Goal: Task Accomplishment & Management: Complete application form

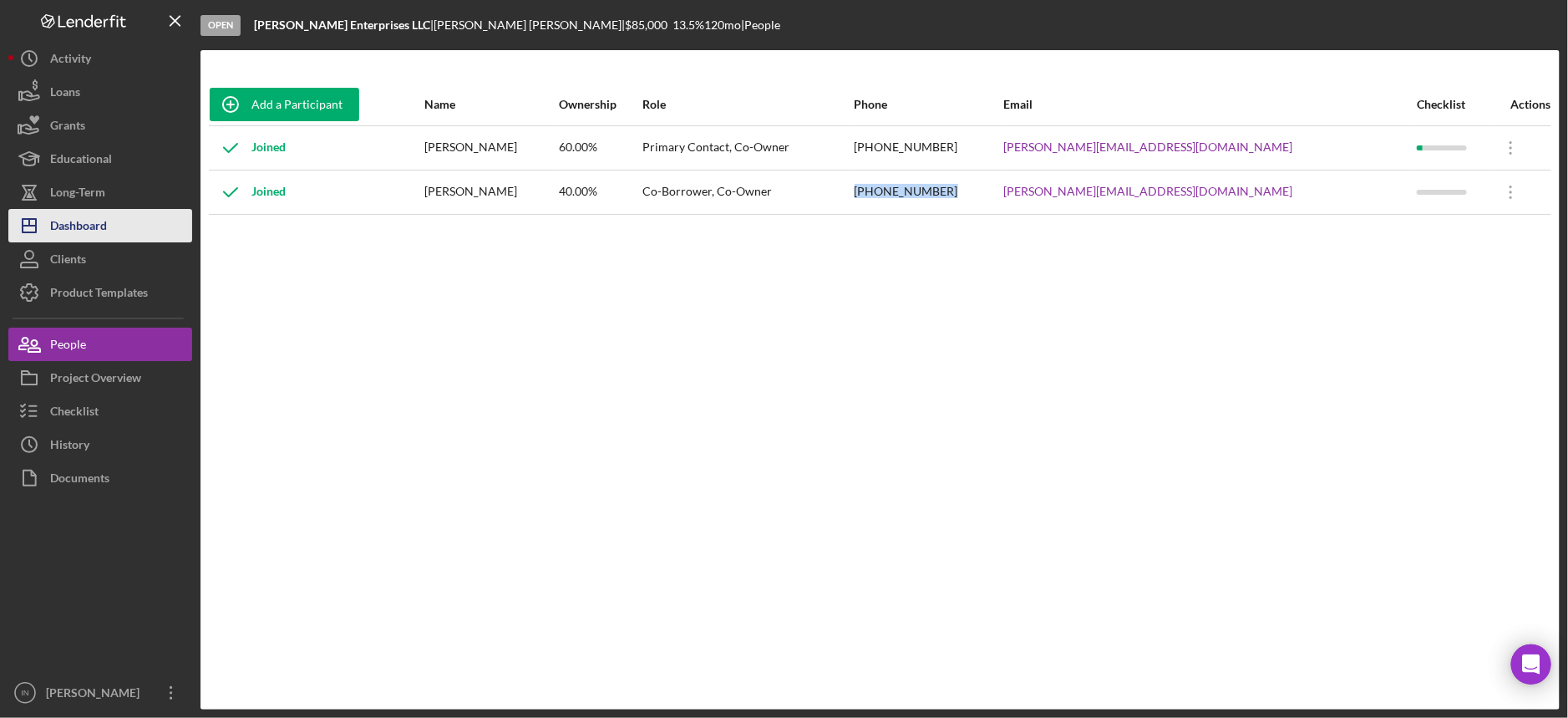
click at [92, 224] on div "Dashboard" at bounding box center [78, 227] width 56 height 37
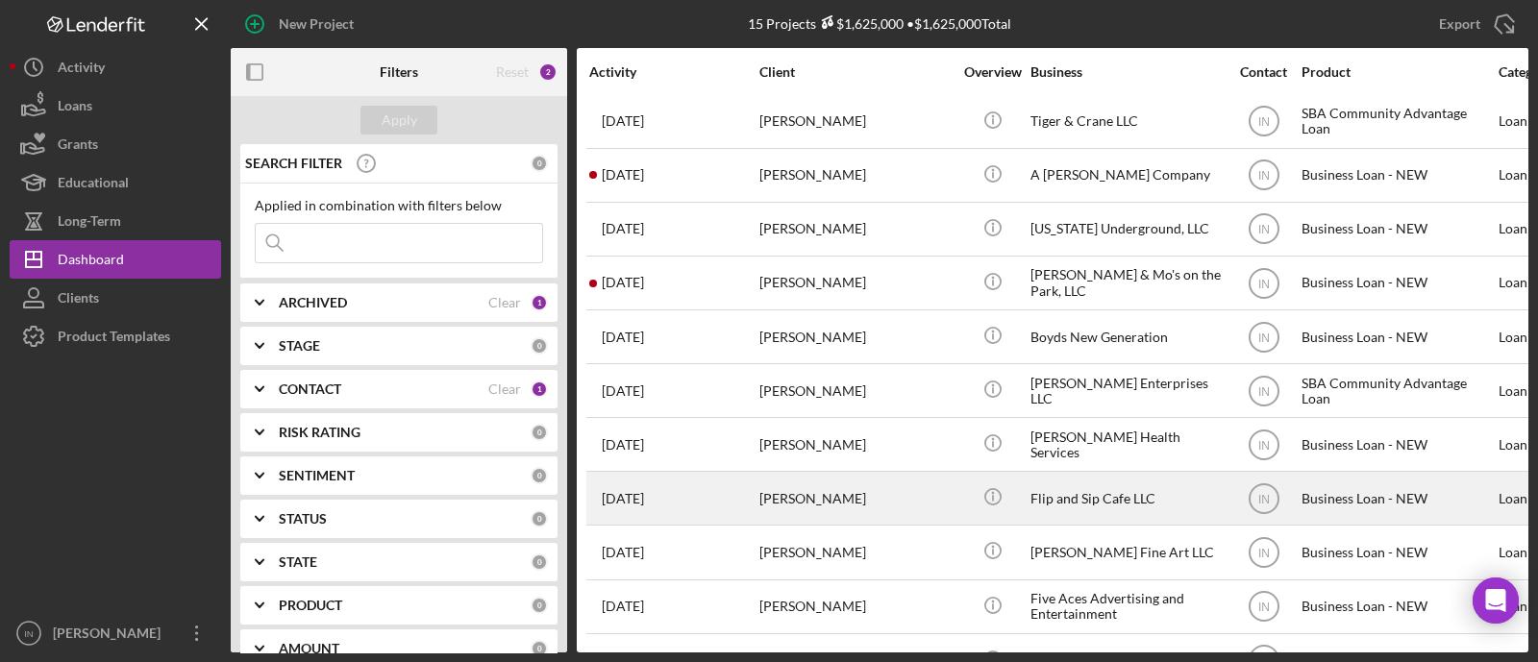
scroll to position [273, 0]
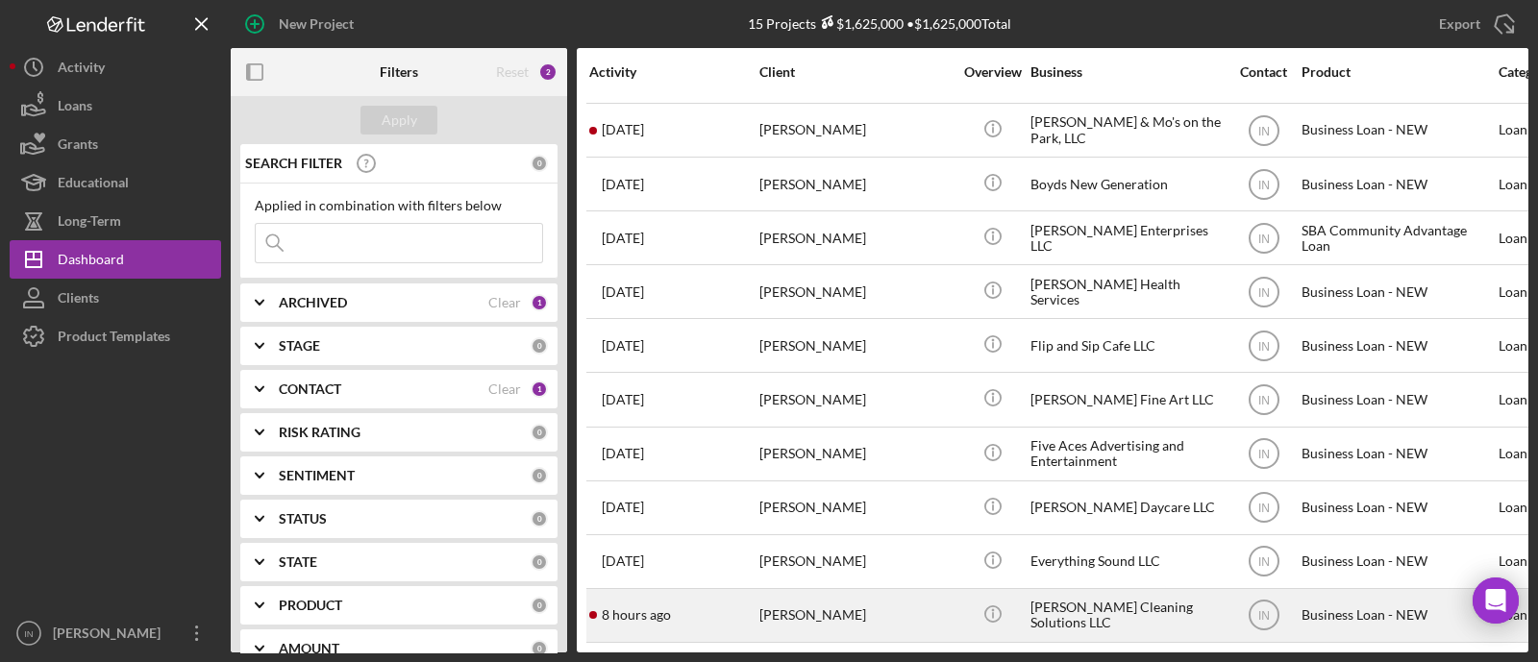
click at [859, 590] on div "[PERSON_NAME]" at bounding box center [855, 615] width 192 height 51
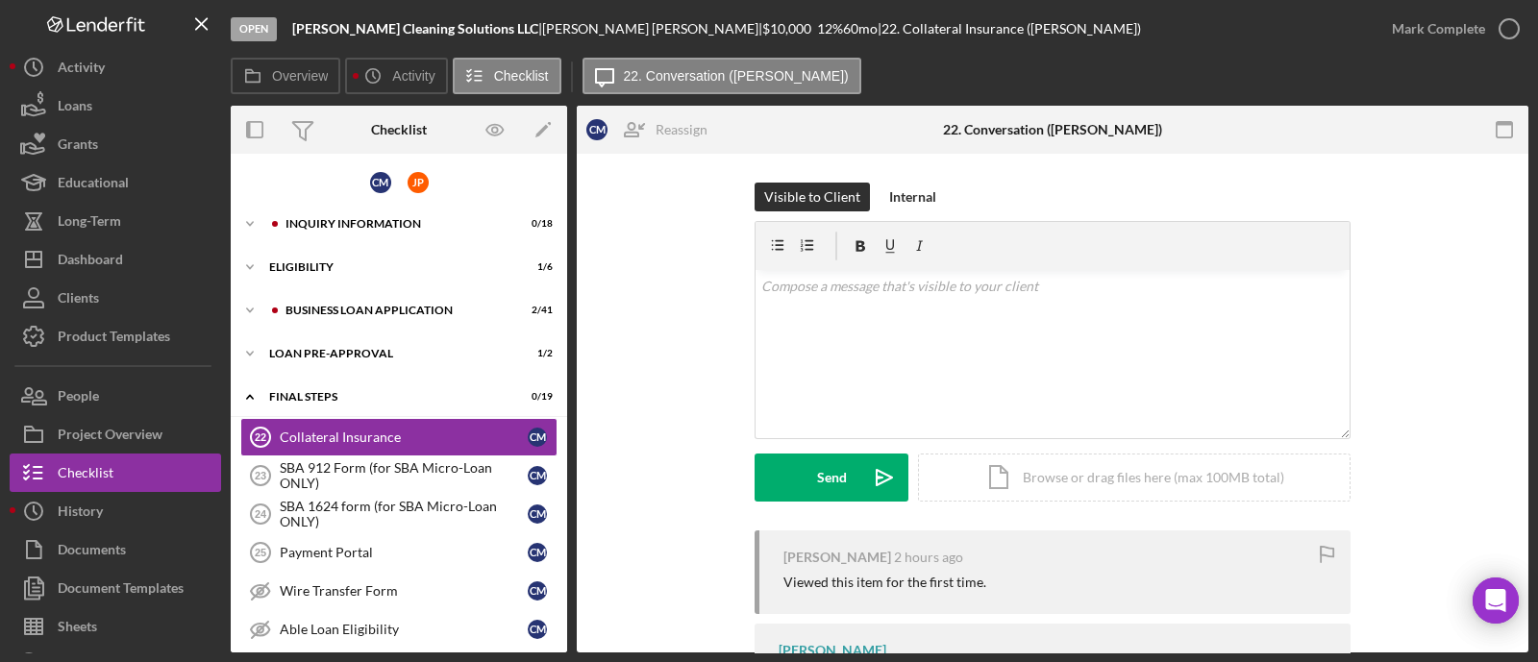
scroll to position [32, 0]
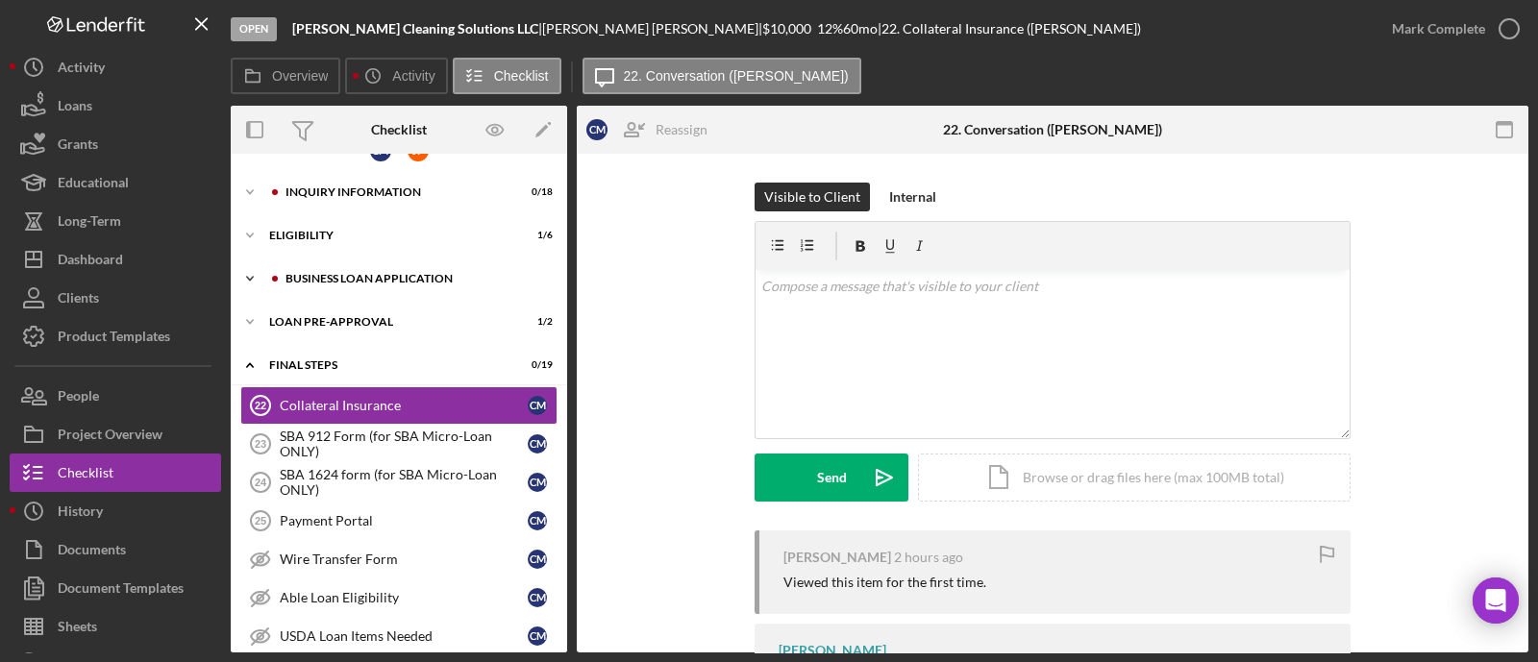
click at [332, 274] on div "BUSINESS LOAN APPLICATION" at bounding box center [414, 279] width 258 height 12
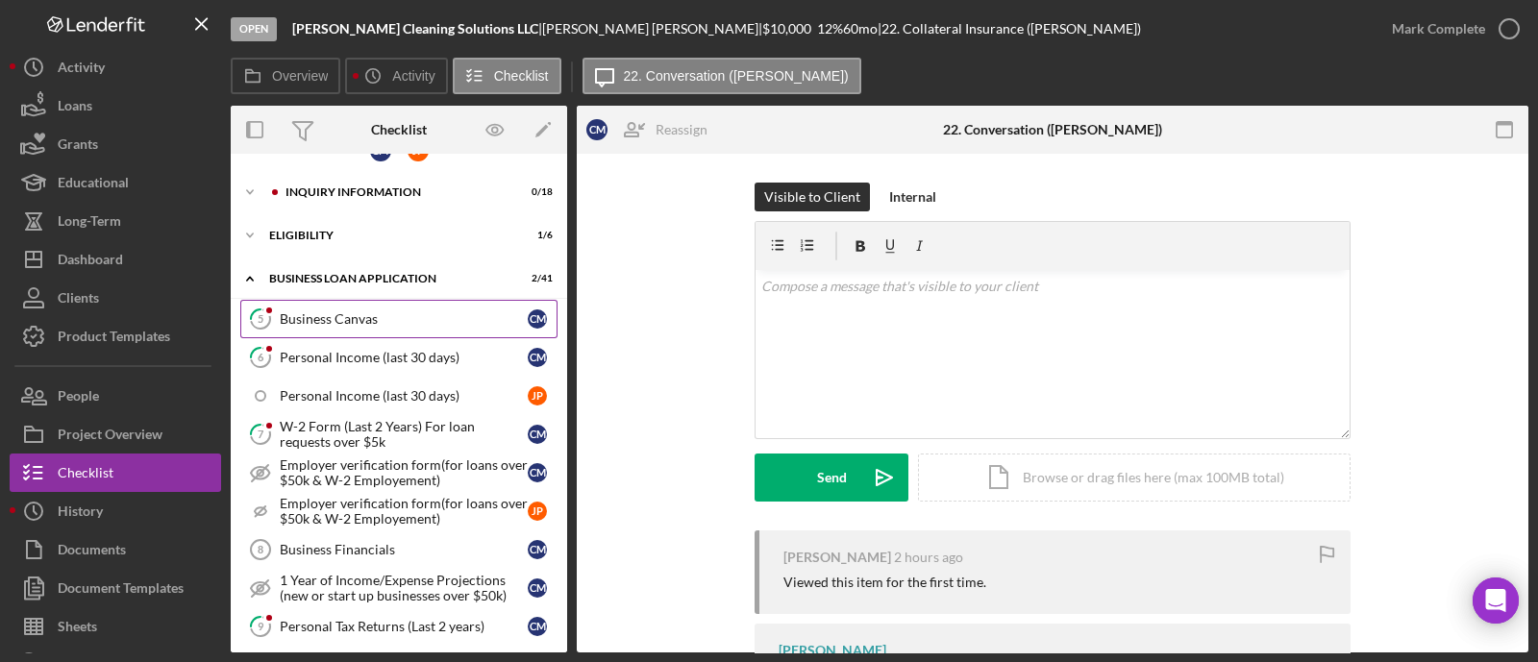
click at [327, 308] on link "5 Business Canvas C M" at bounding box center [398, 319] width 317 height 38
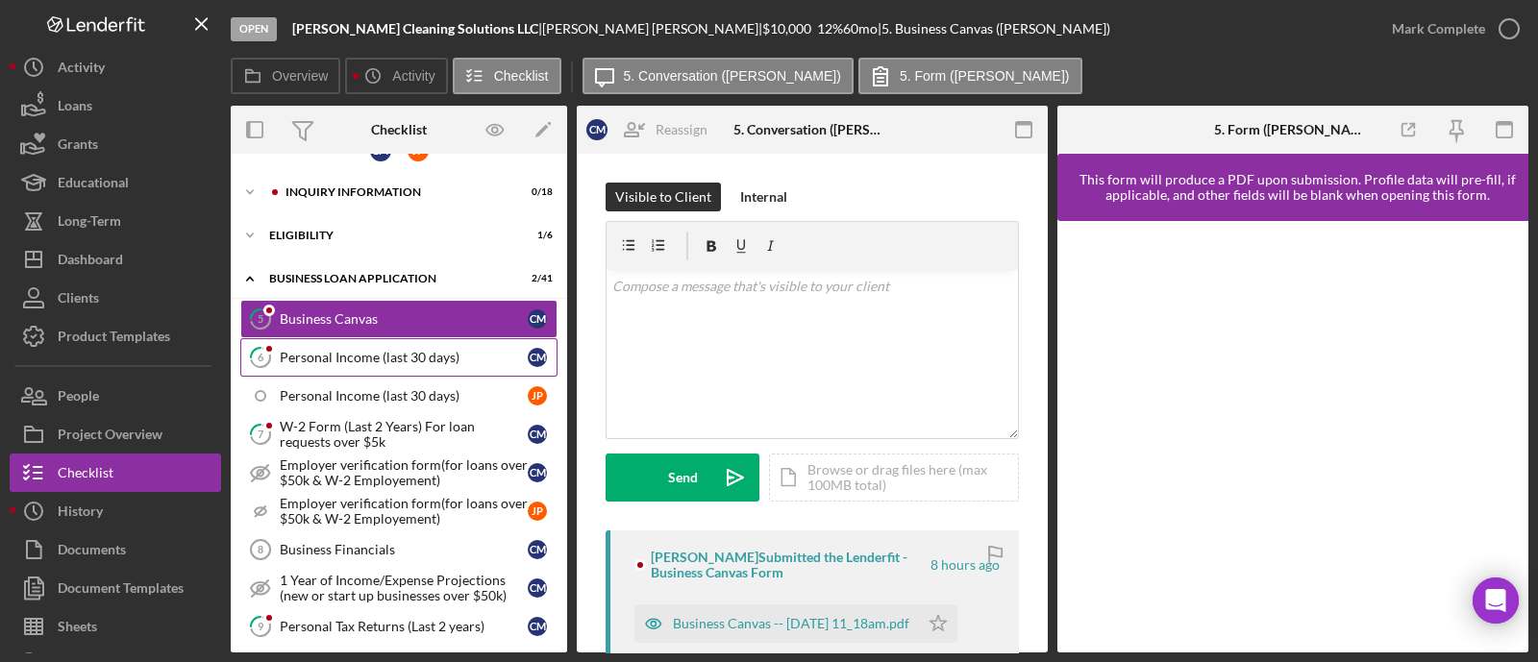
click at [332, 358] on div "Personal Income (last 30 days)" at bounding box center [404, 357] width 248 height 15
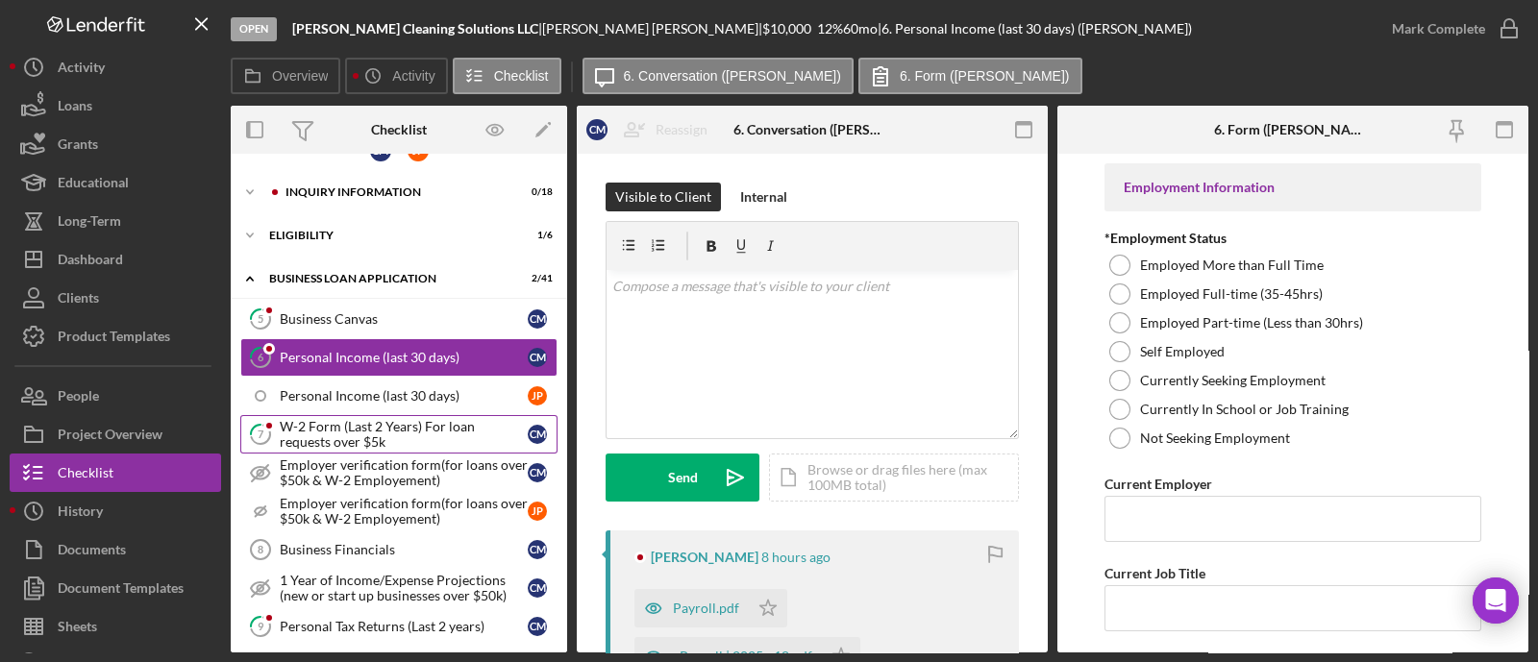
click at [359, 434] on div "W-2 Form (Last 2 Years) For loan requests over $5k" at bounding box center [404, 434] width 248 height 31
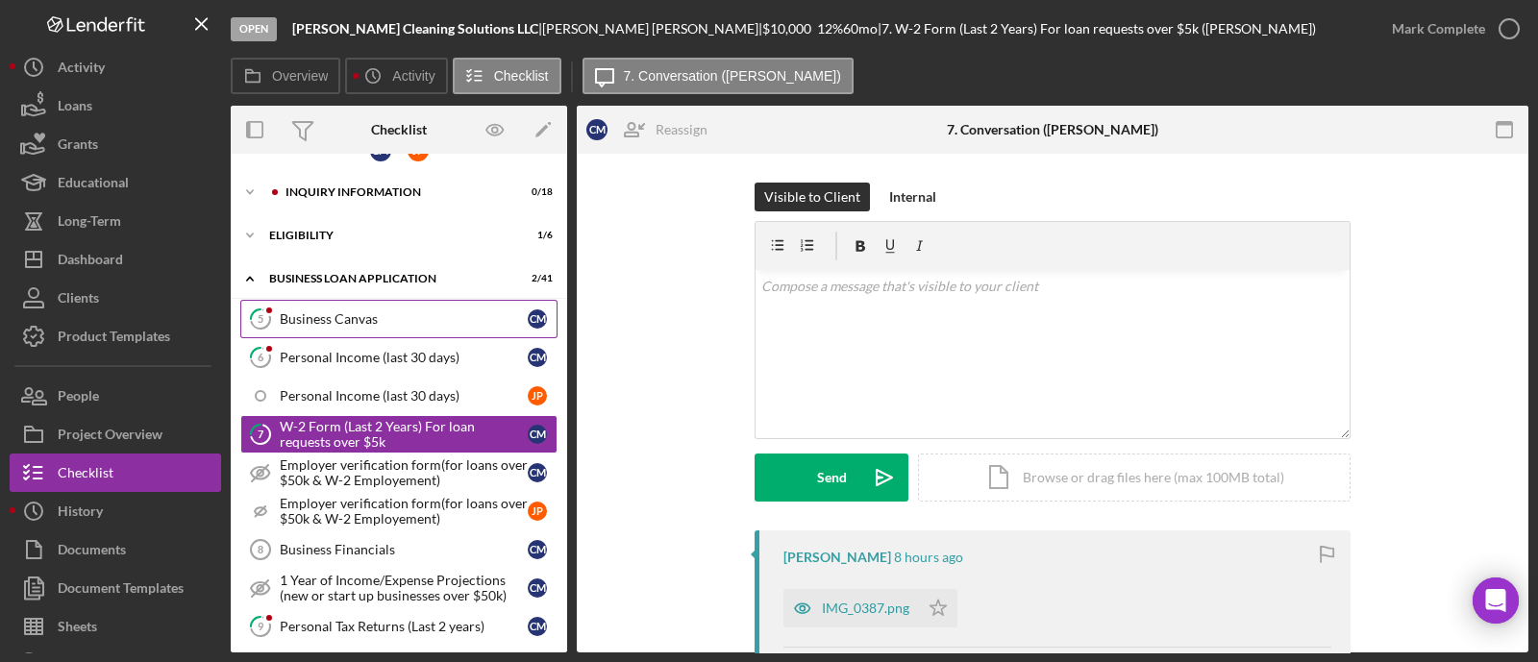
click at [342, 311] on div "Business Canvas" at bounding box center [404, 318] width 248 height 15
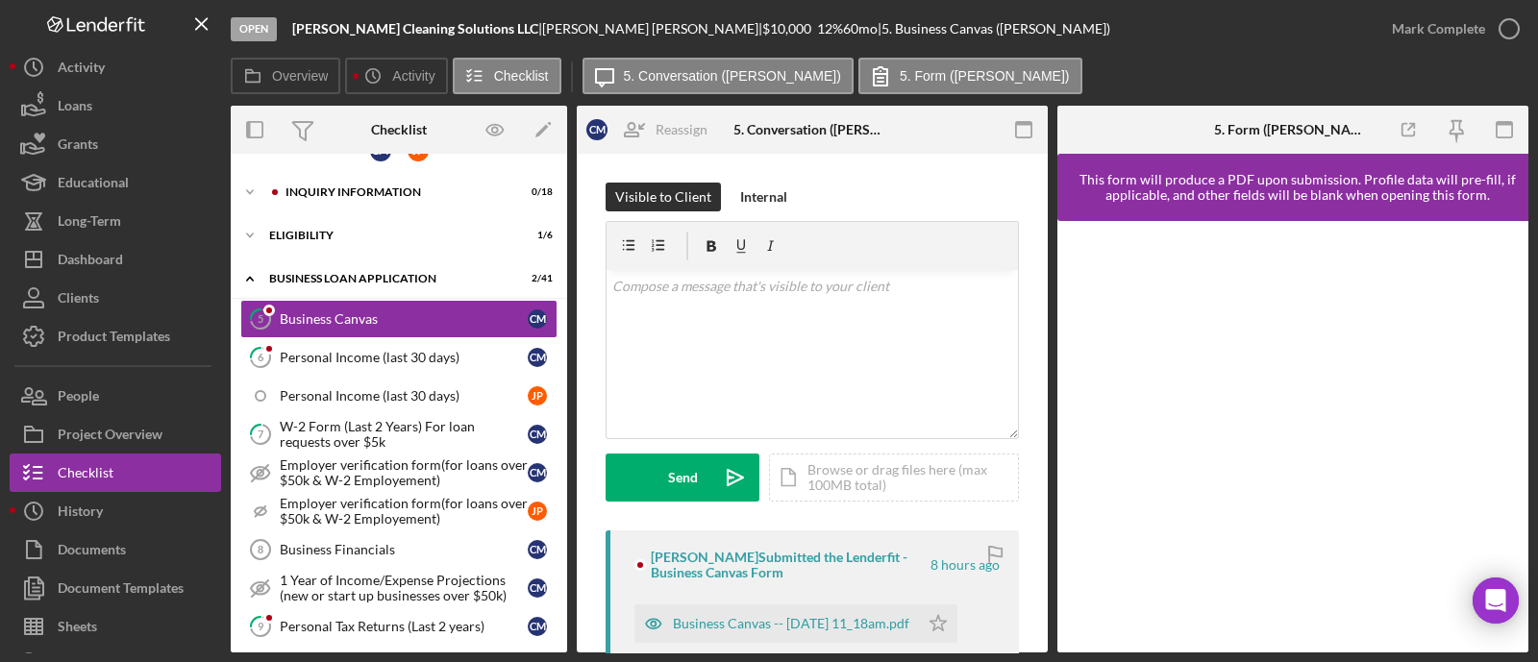
scroll to position [119, 0]
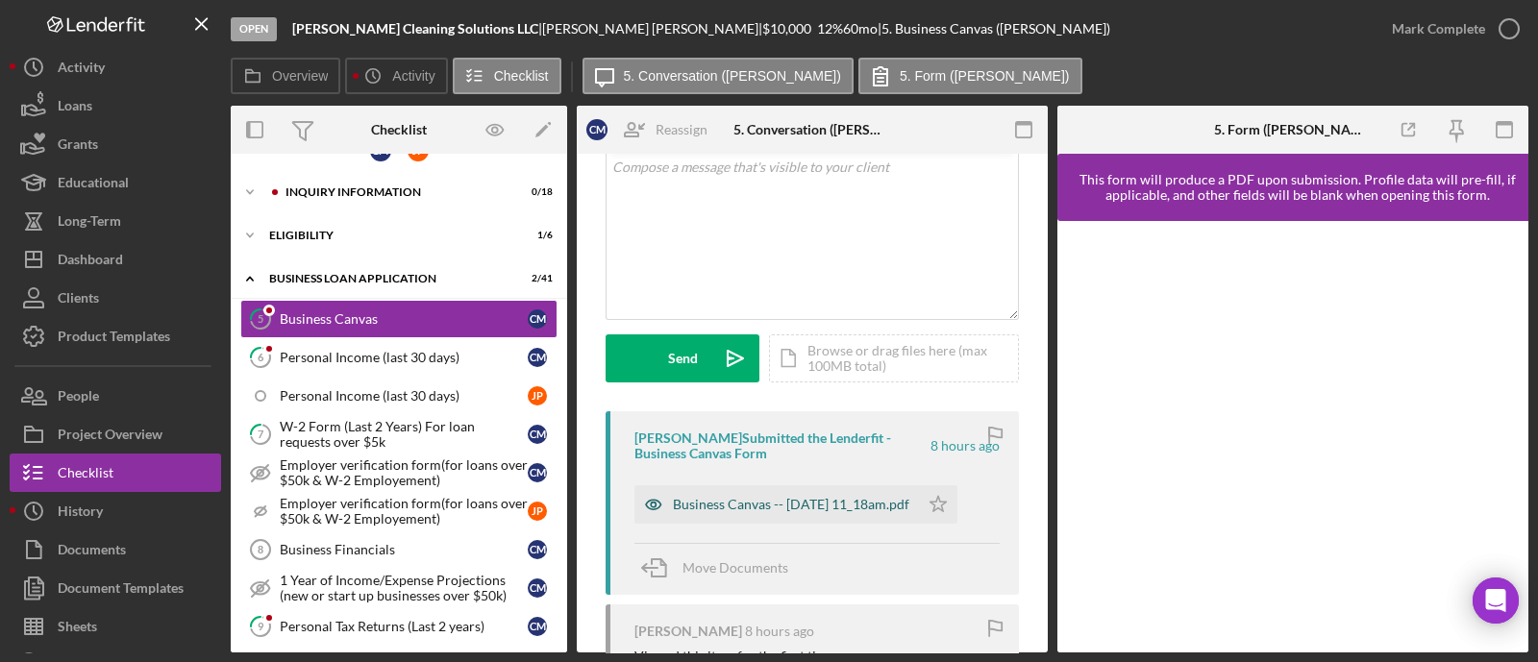
click at [718, 494] on div "Business Canvas -- [DATE] 11_18am.pdf" at bounding box center [776, 504] width 284 height 38
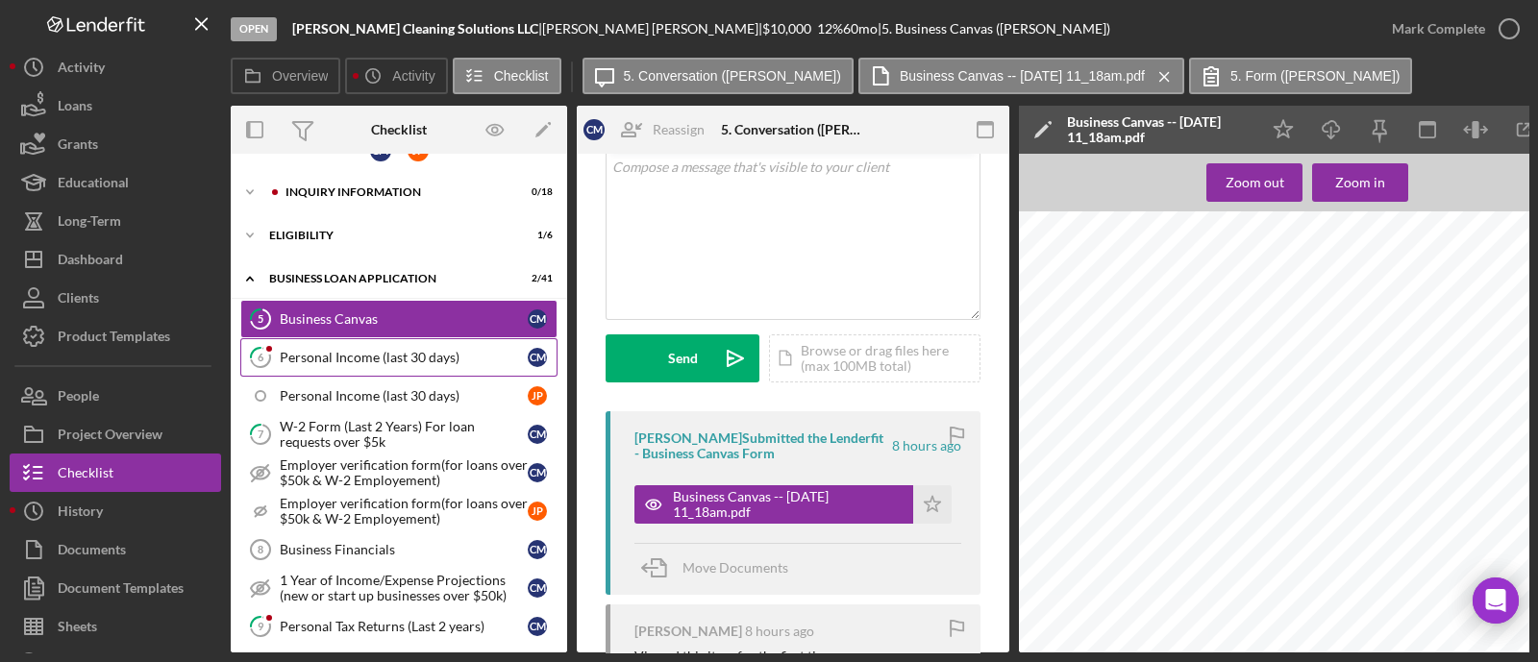
click at [346, 359] on div "Personal Income (last 30 days)" at bounding box center [404, 357] width 248 height 15
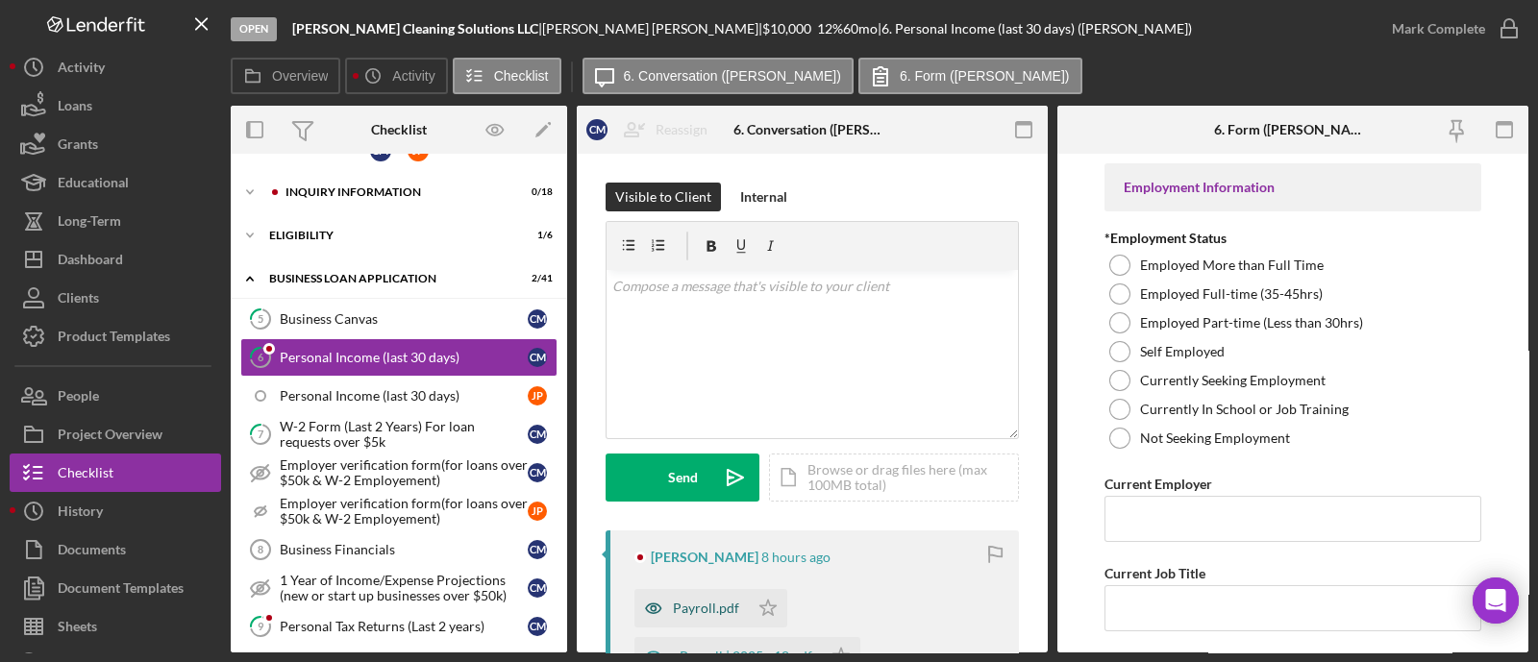
click at [690, 599] on div "Payroll.pdf" at bounding box center [691, 608] width 114 height 38
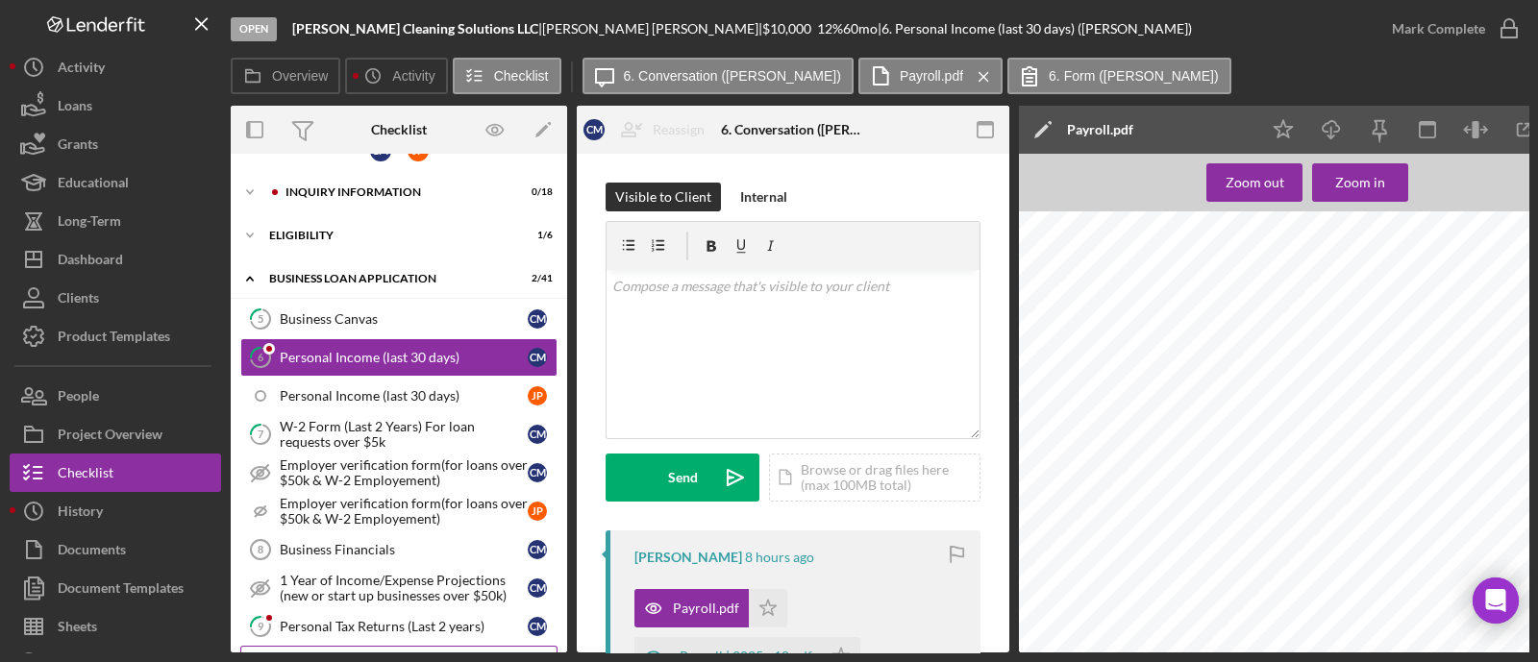
scroll to position [272, 0]
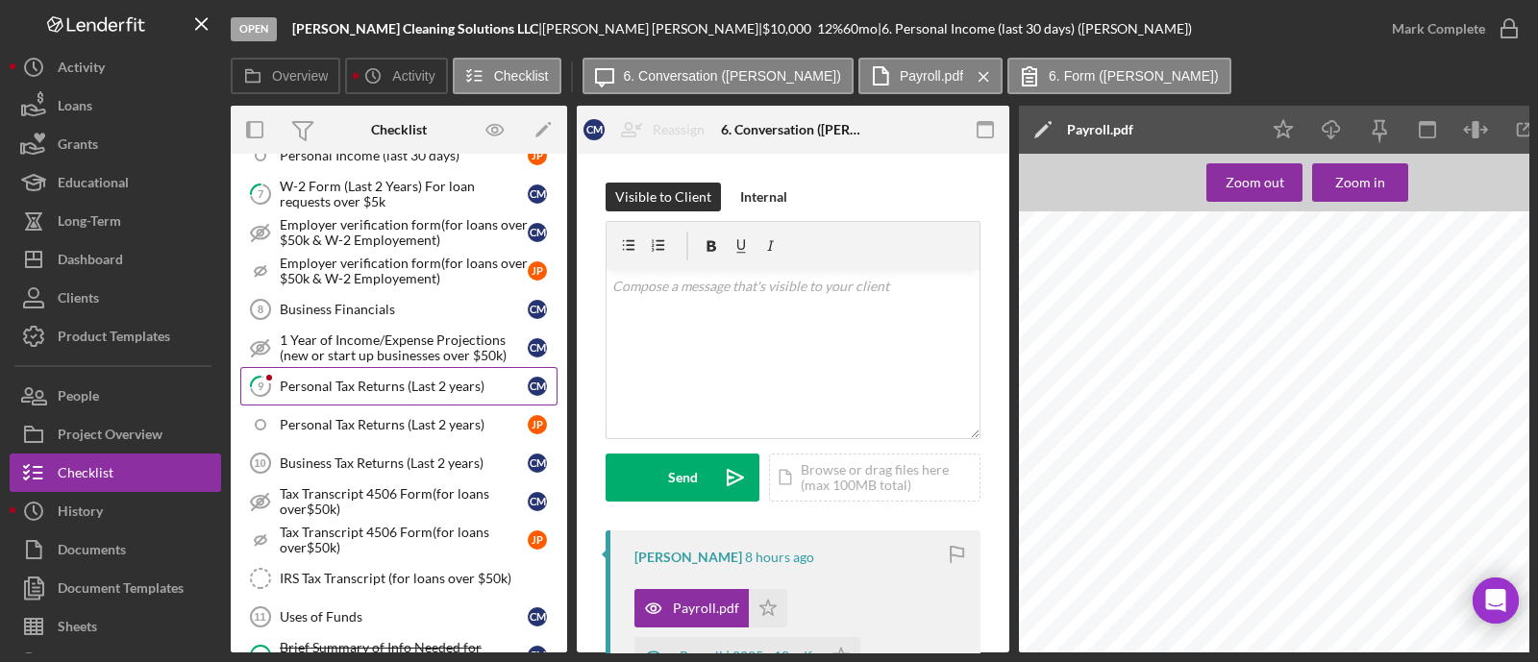
click at [368, 386] on div "Personal Tax Returns (Last 2 years)" at bounding box center [404, 386] width 248 height 15
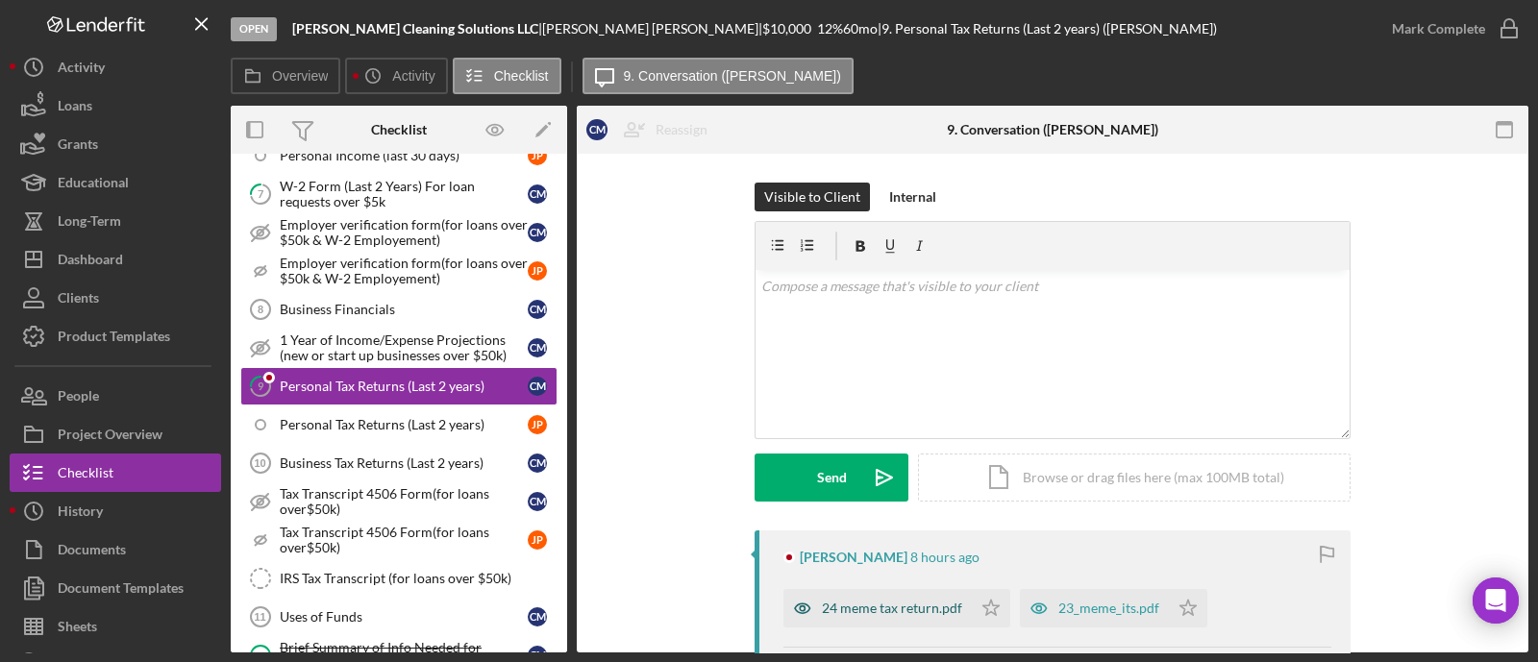
click at [870, 601] on div "24 meme tax return.pdf" at bounding box center [892, 608] width 140 height 15
